Goal: Task Accomplishment & Management: Use online tool/utility

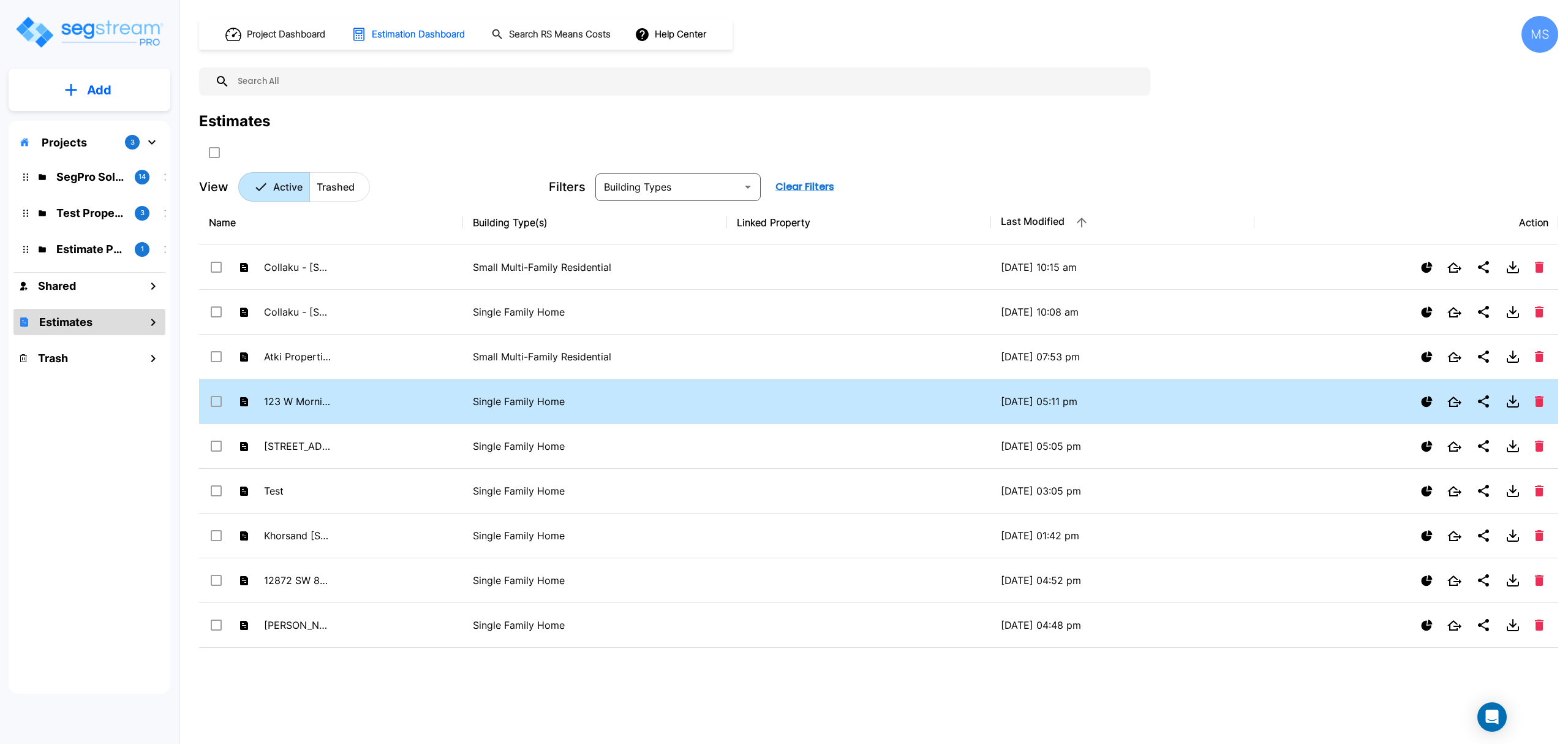
click at [352, 413] on td "123 W Morning Glory" at bounding box center [331, 401] width 264 height 45
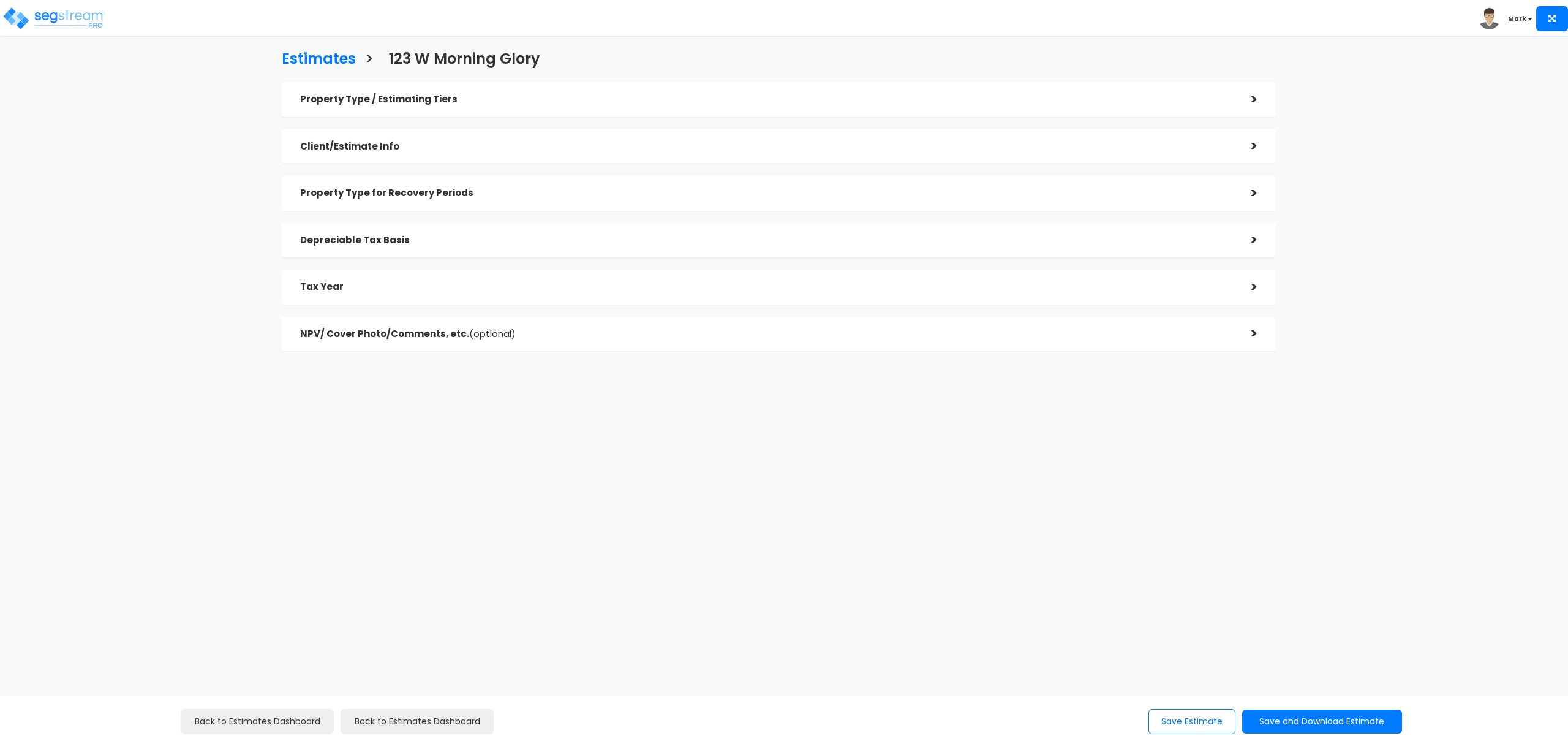
checkbox input "true"
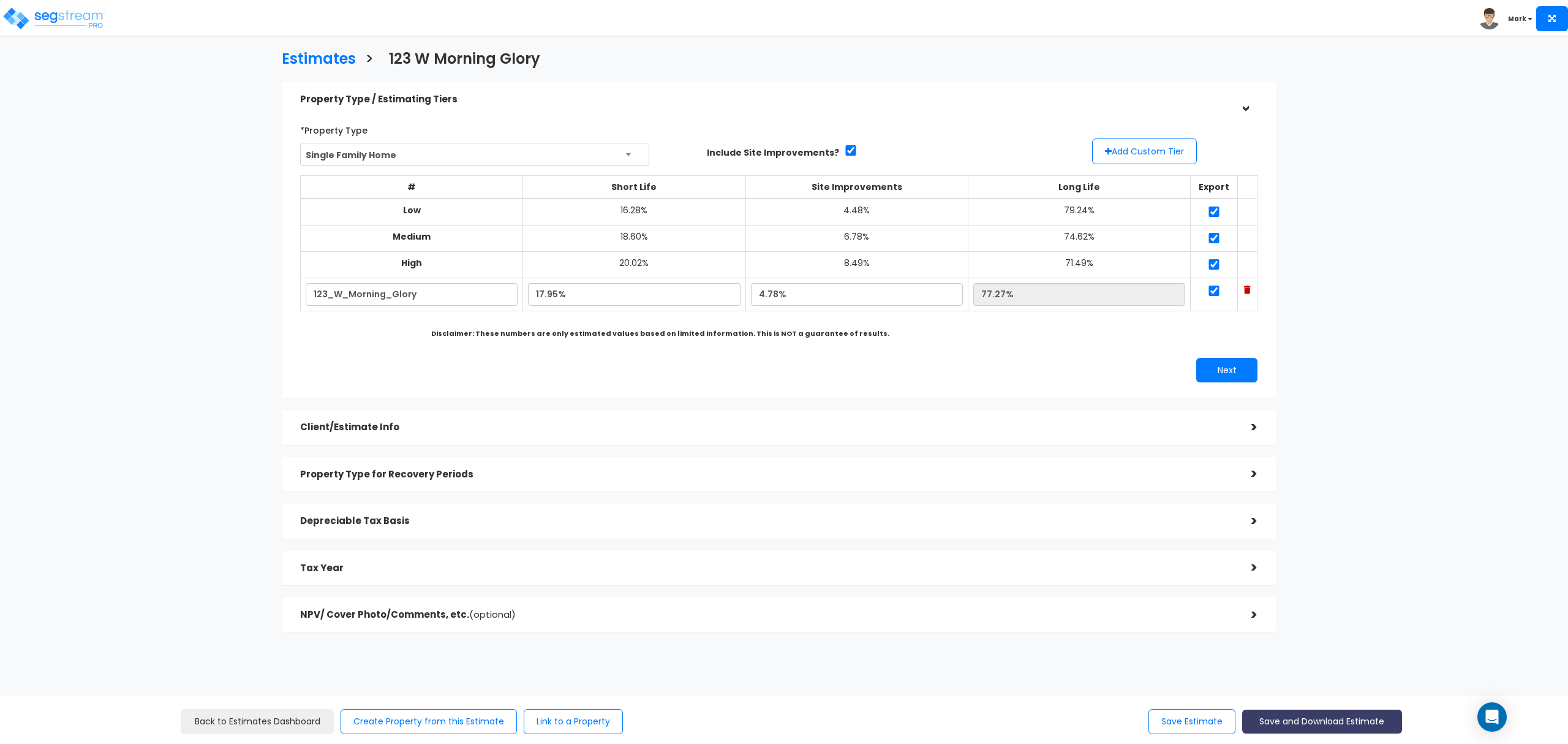
click at [1313, 718] on button "Save and Download Estimate" at bounding box center [1321, 721] width 160 height 24
click at [1328, 660] on link "Custom Estimate" at bounding box center [1321, 663] width 157 height 28
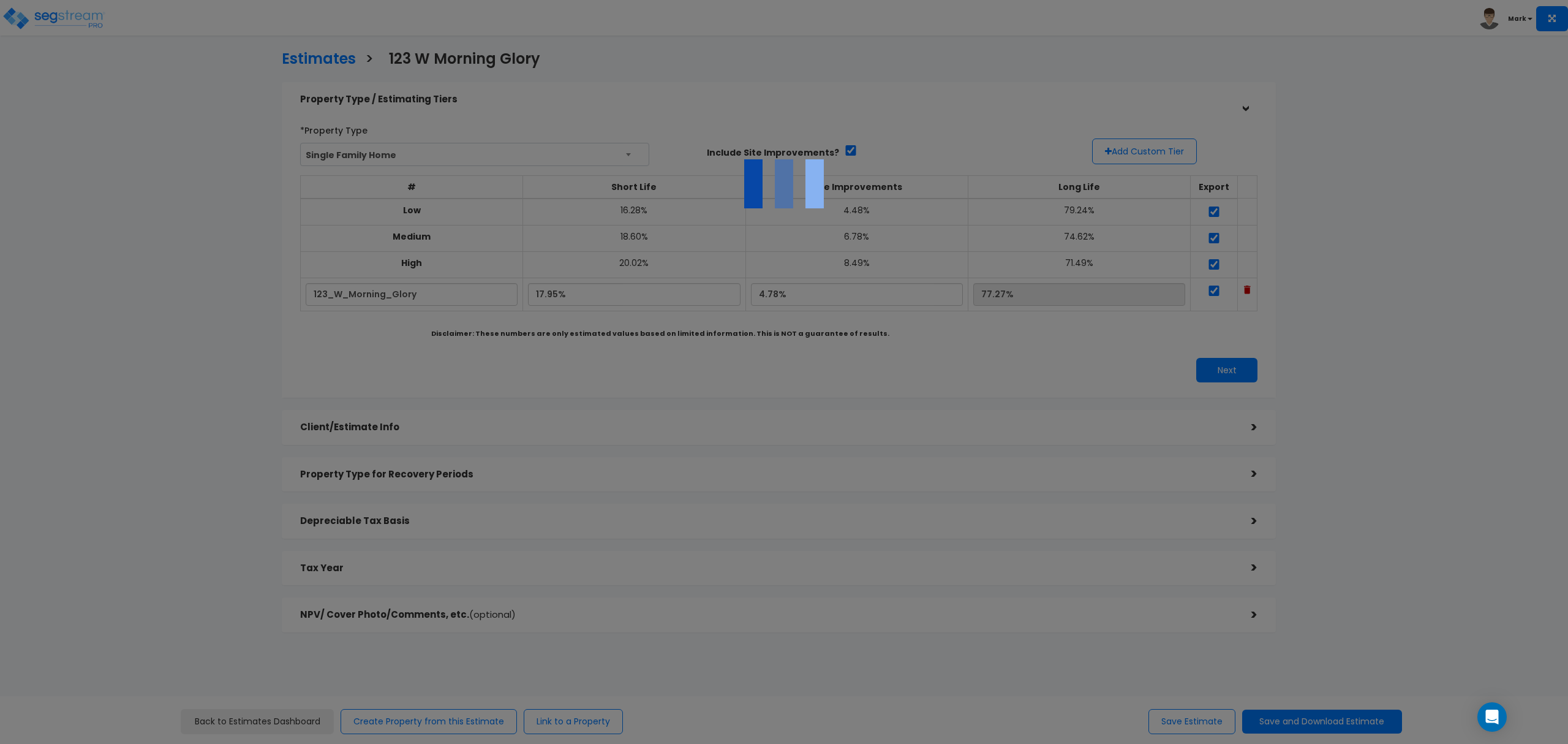
click at [325, 167] on div at bounding box center [784, 372] width 1568 height 744
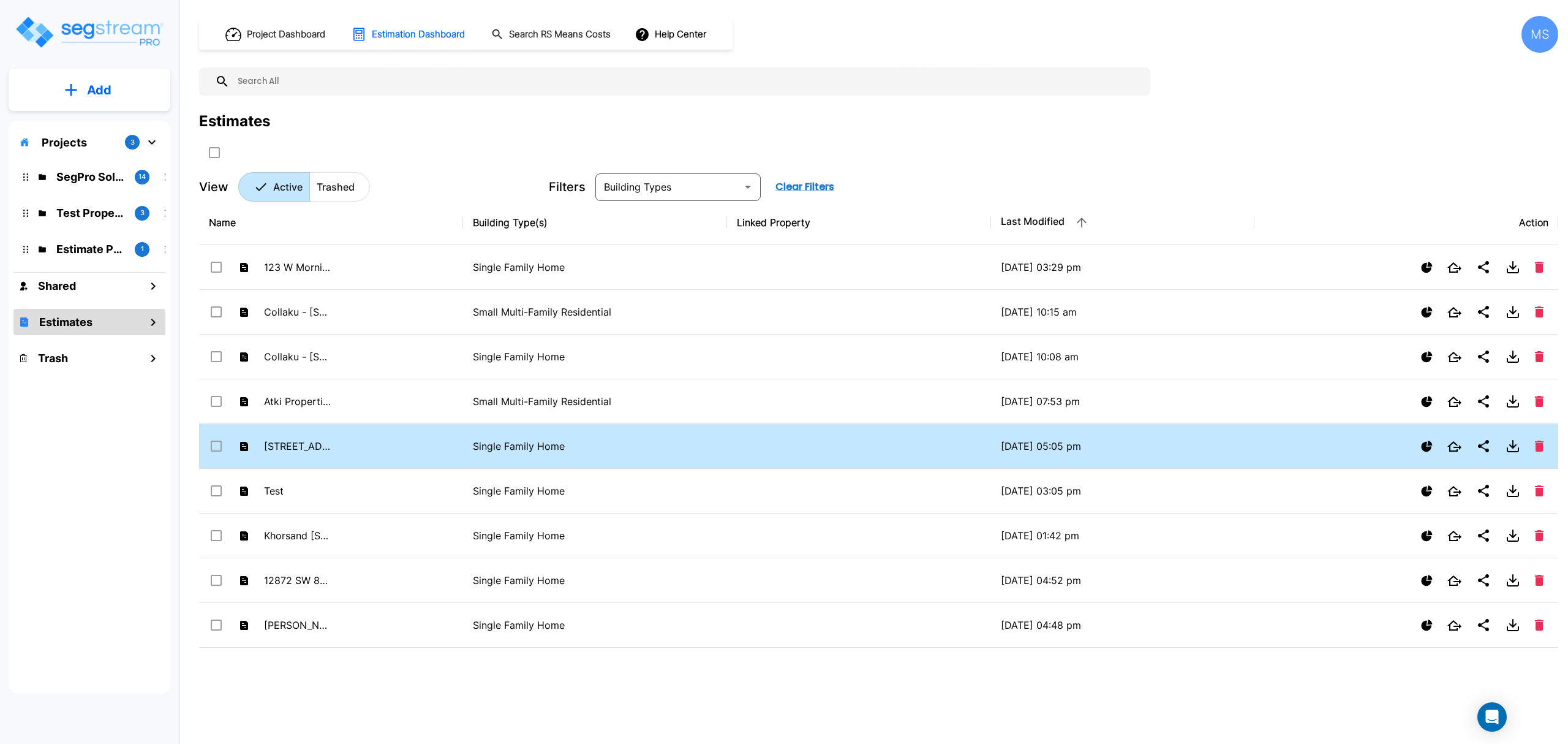
click at [410, 436] on td "1618 North August Drive" at bounding box center [331, 446] width 264 height 45
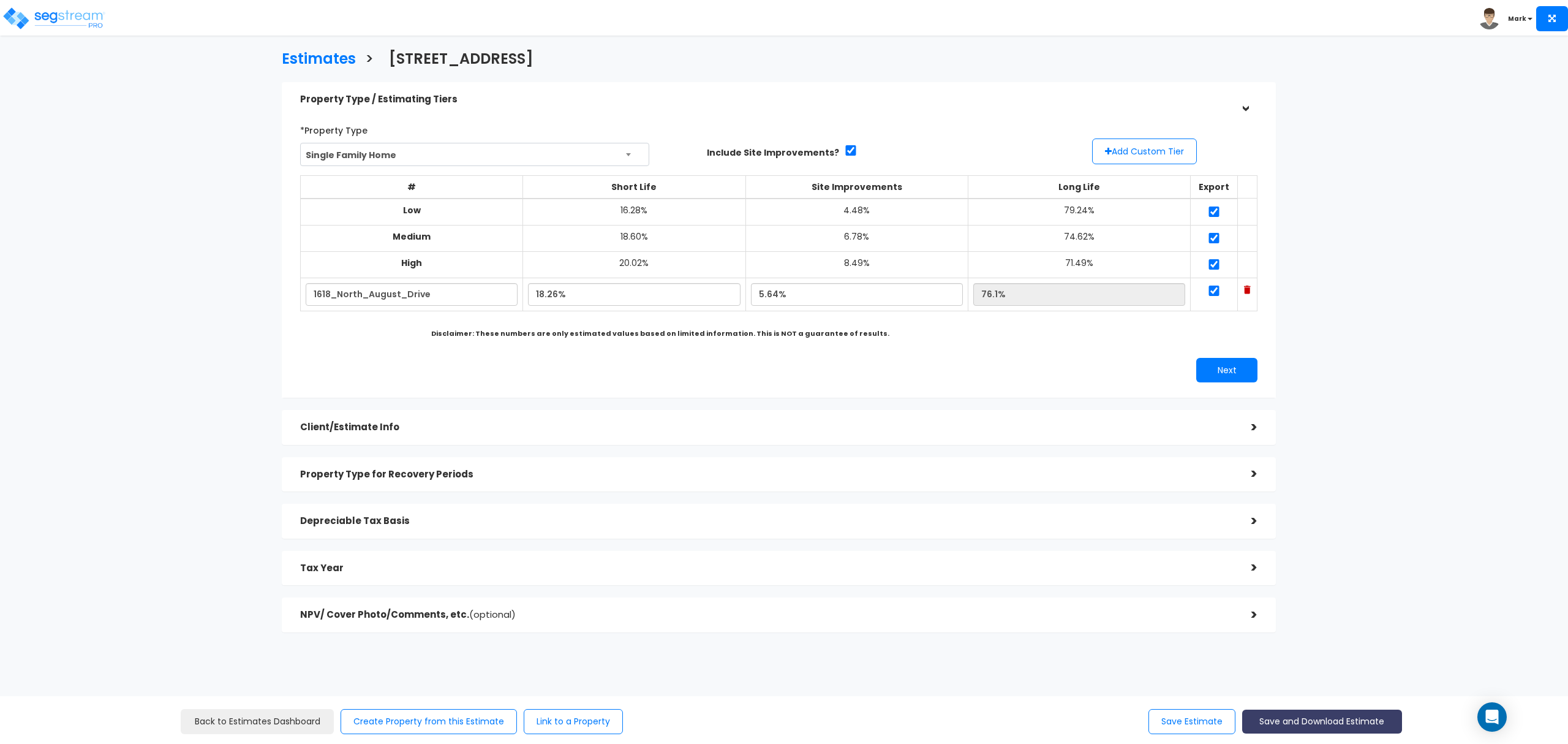
click at [1310, 719] on button "Save and Download Estimate" at bounding box center [1321, 721] width 160 height 24
click at [1299, 665] on link "Custom Estimate" at bounding box center [1321, 663] width 157 height 28
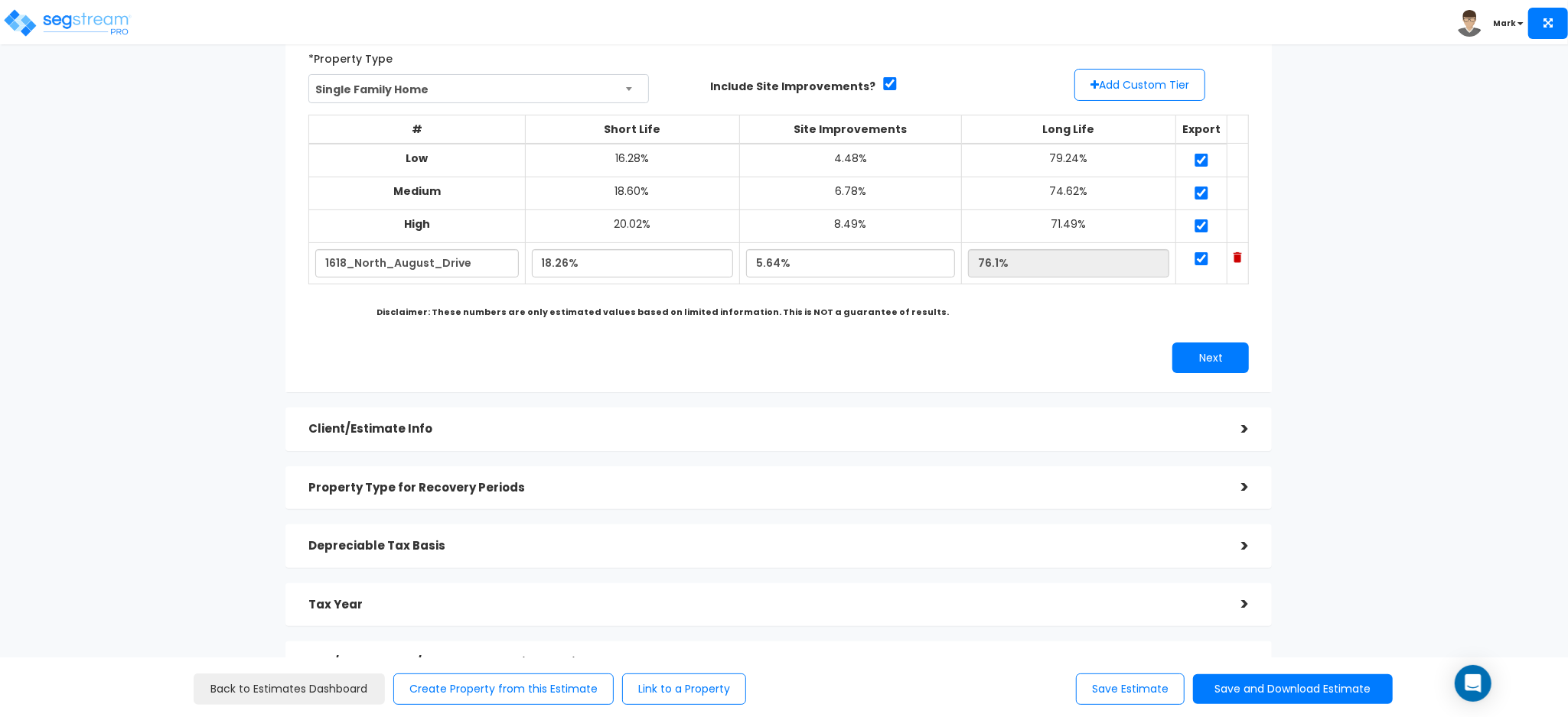
scroll to position [238, 0]
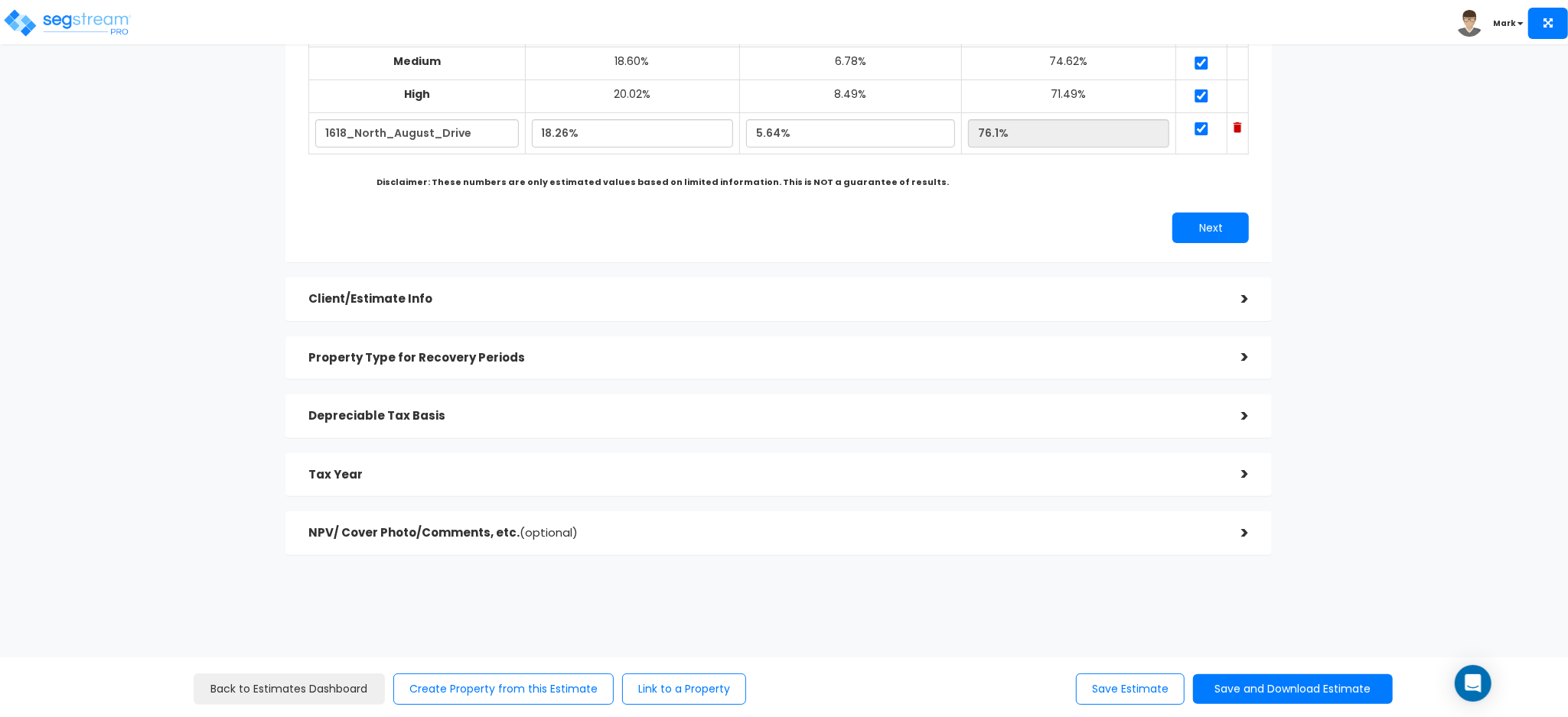
drag, startPoint x: 1206, startPoint y: 503, endPoint x: 1376, endPoint y: 603, distance: 197.2
click at [1377, 604] on div "Estimates > 1618 North August Drive Property Type / Estimating Tiers > *Propert…" at bounding box center [779, 196] width 1288 height 1042
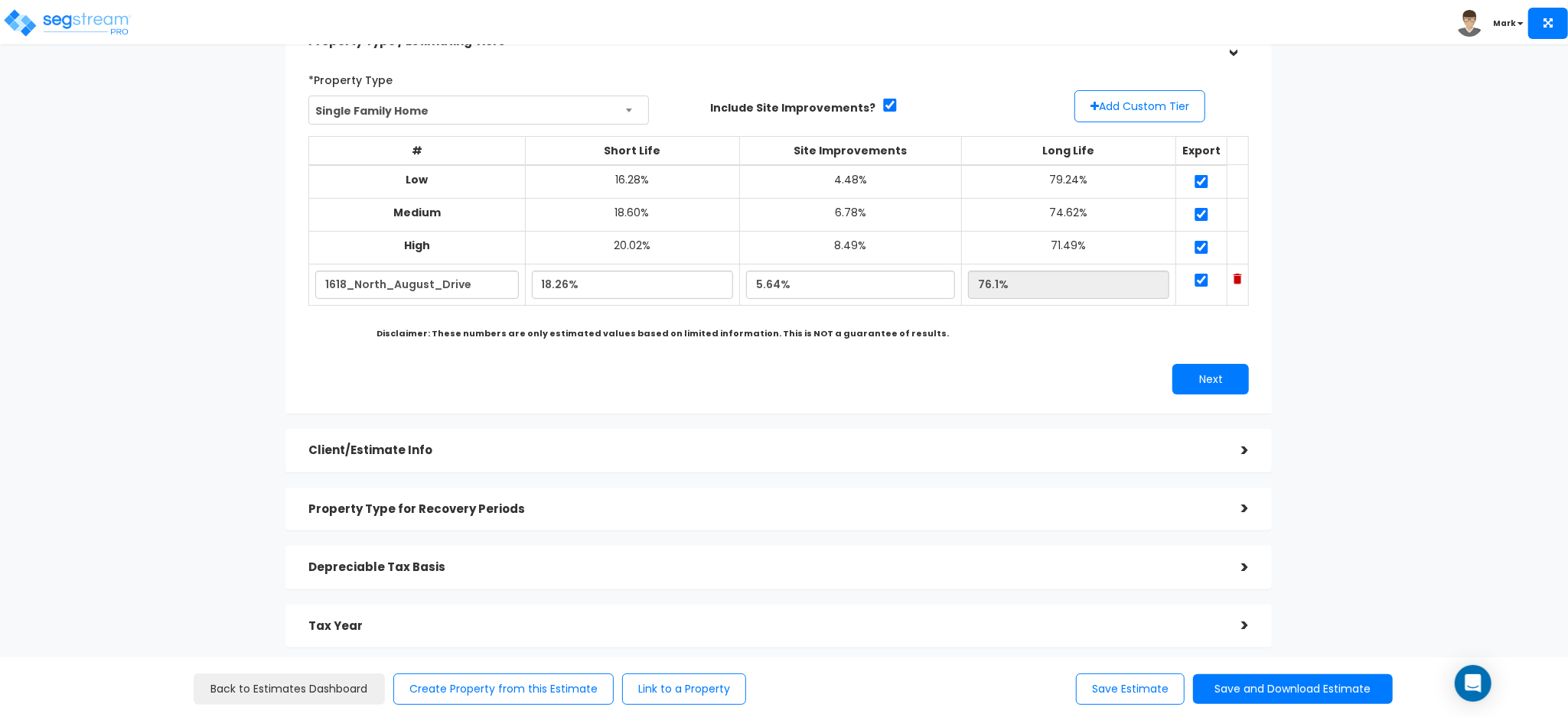
scroll to position [0, 0]
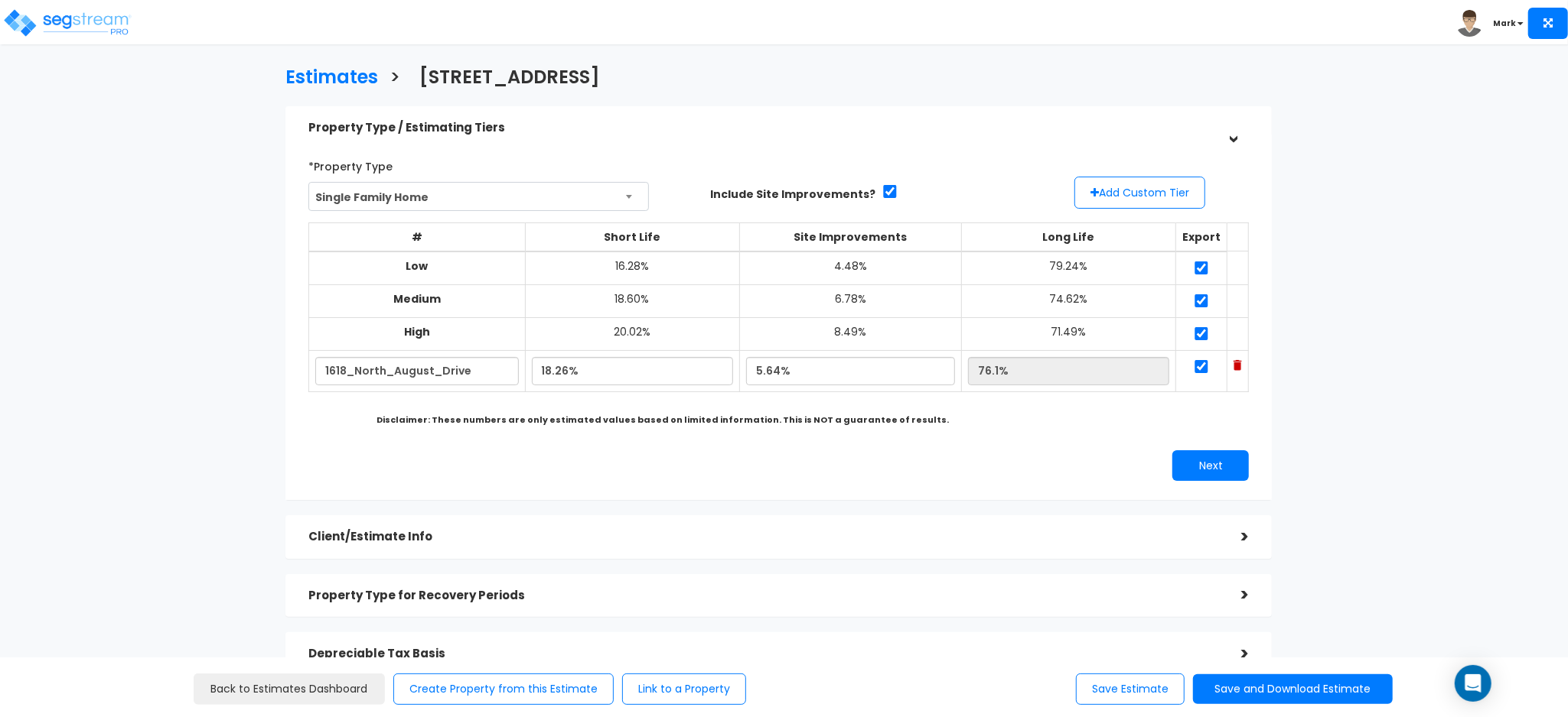
drag, startPoint x: 1360, startPoint y: 586, endPoint x: 1444, endPoint y: 563, distance: 87.1
click at [1444, 563] on div "Estimates > 1618 North August Drive Property Type / Estimating Tiers > *Propert…" at bounding box center [784, 510] width 1568 height 888
drag, startPoint x: 1215, startPoint y: 554, endPoint x: 1213, endPoint y: 545, distance: 9.2
drag, startPoint x: 1213, startPoint y: 545, endPoint x: 1393, endPoint y: 594, distance: 186.6
click at [1393, 594] on div "Estimates > 1618 North August Drive Property Type / Estimating Tiers > *Propert…" at bounding box center [779, 433] width 1288 height 1042
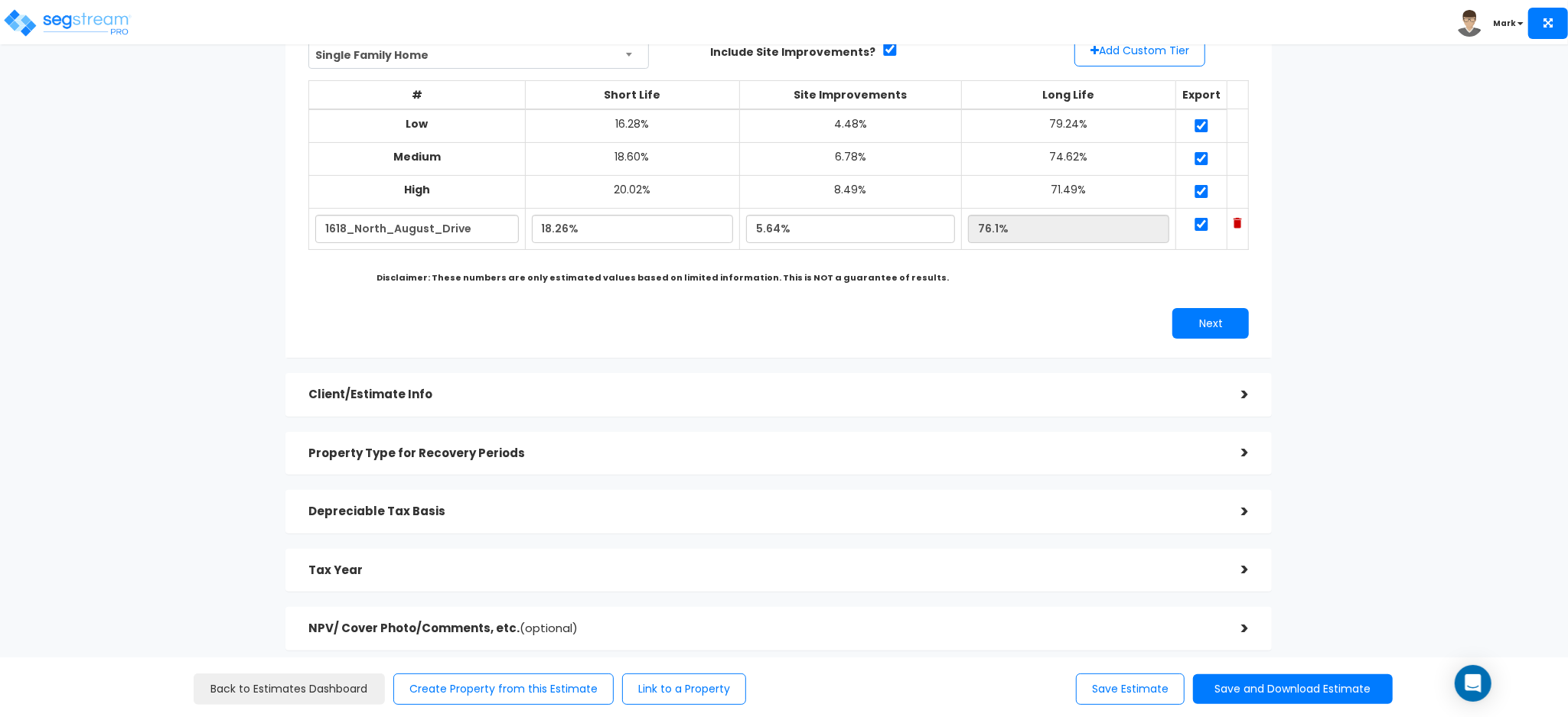
scroll to position [238, 0]
